Goal: Task Accomplishment & Management: Use online tool/utility

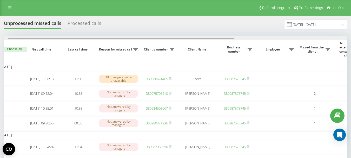
drag, startPoint x: 158, startPoint y: 38, endPoint x: 162, endPoint y: 40, distance: 4.2
click at [162, 40] on div at bounding box center [175, 38] width 343 height 4
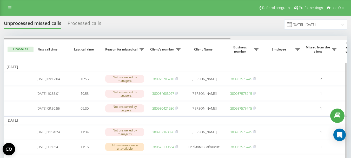
drag, startPoint x: 185, startPoint y: 38, endPoint x: 171, endPoint y: 39, distance: 13.8
click at [171, 39] on div at bounding box center [117, 39] width 227 height 2
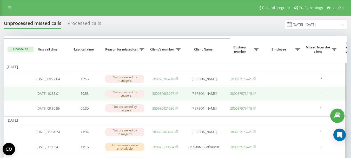
click at [166, 95] on link "380984603067" at bounding box center [163, 93] width 22 height 5
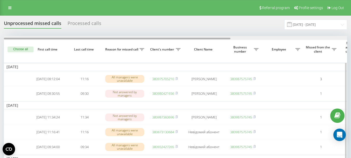
drag, startPoint x: 150, startPoint y: 39, endPoint x: 130, endPoint y: 40, distance: 19.8
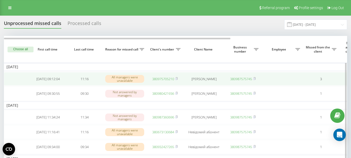
click at [179, 79] on td "380975705210" at bounding box center [165, 79] width 36 height 14
click at [166, 78] on link "380975705210" at bounding box center [163, 78] width 22 height 5
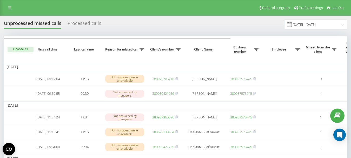
drag, startPoint x: 176, startPoint y: 79, endPoint x: 134, endPoint y: 28, distance: 66.2
click at [176, 79] on rect at bounding box center [176, 79] width 2 height 2
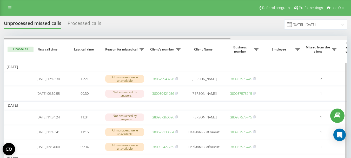
drag, startPoint x: 192, startPoint y: 38, endPoint x: 182, endPoint y: 42, distance: 11.2
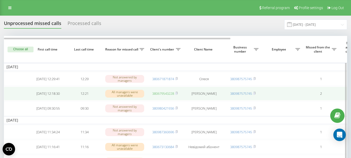
click at [161, 96] on link "380679543228" at bounding box center [163, 93] width 22 height 5
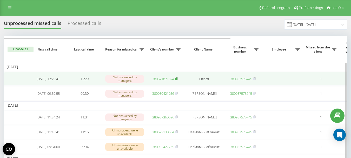
click at [177, 80] on rect at bounding box center [176, 79] width 2 height 2
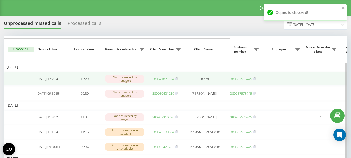
click at [156, 80] on link "380671871874" at bounding box center [163, 78] width 22 height 5
